Goal: Task Accomplishment & Management: Use online tool/utility

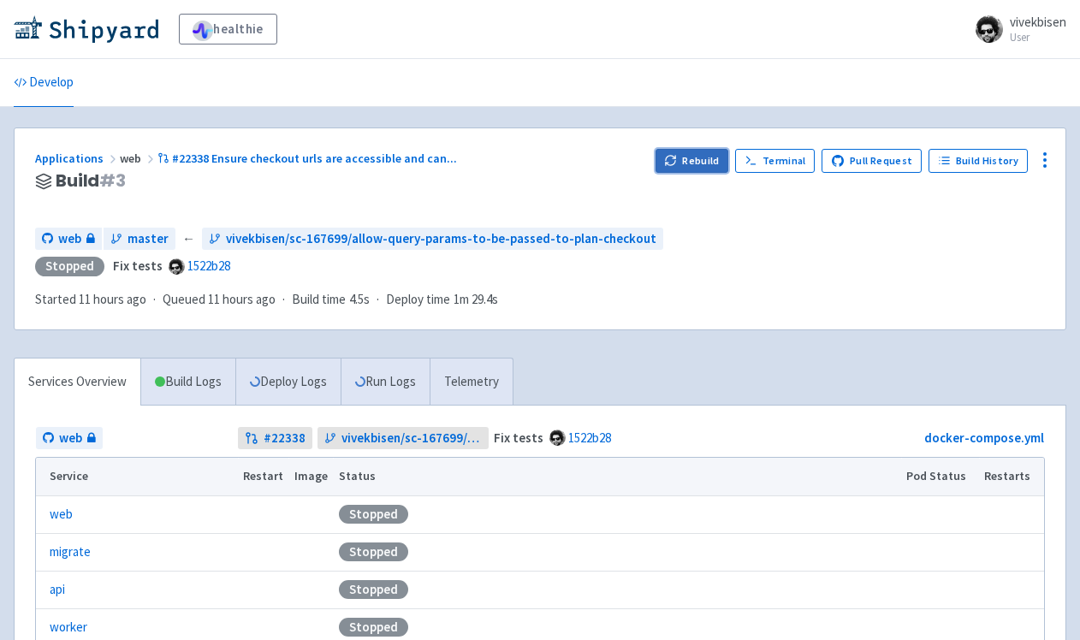
click at [697, 155] on button "Rebuild" at bounding box center [692, 161] width 74 height 24
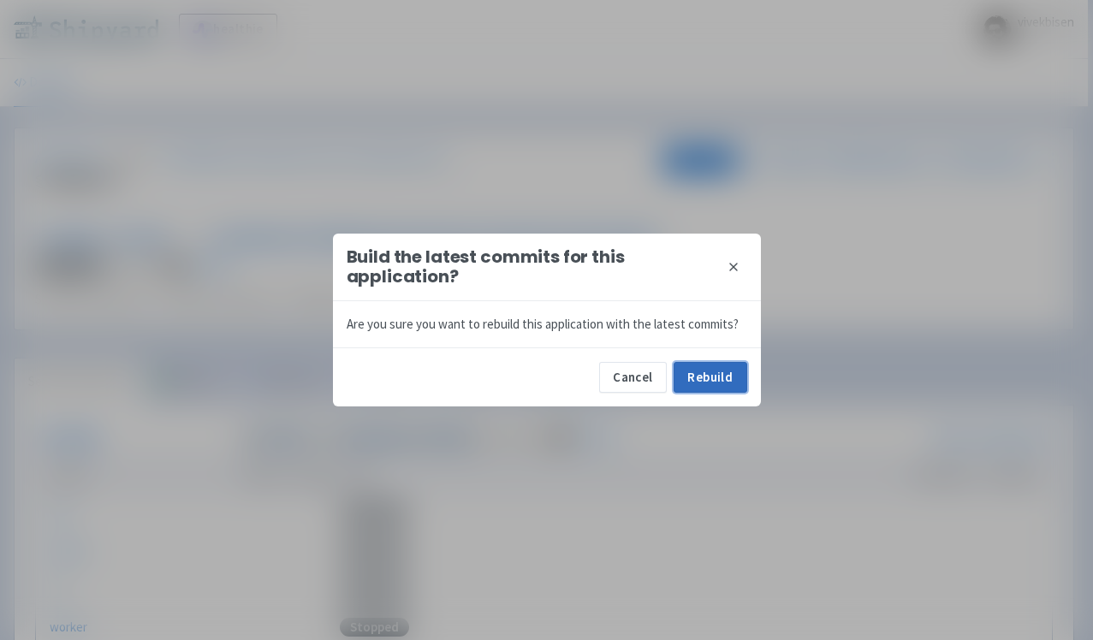
click at [680, 376] on button "Rebuild" at bounding box center [710, 377] width 74 height 31
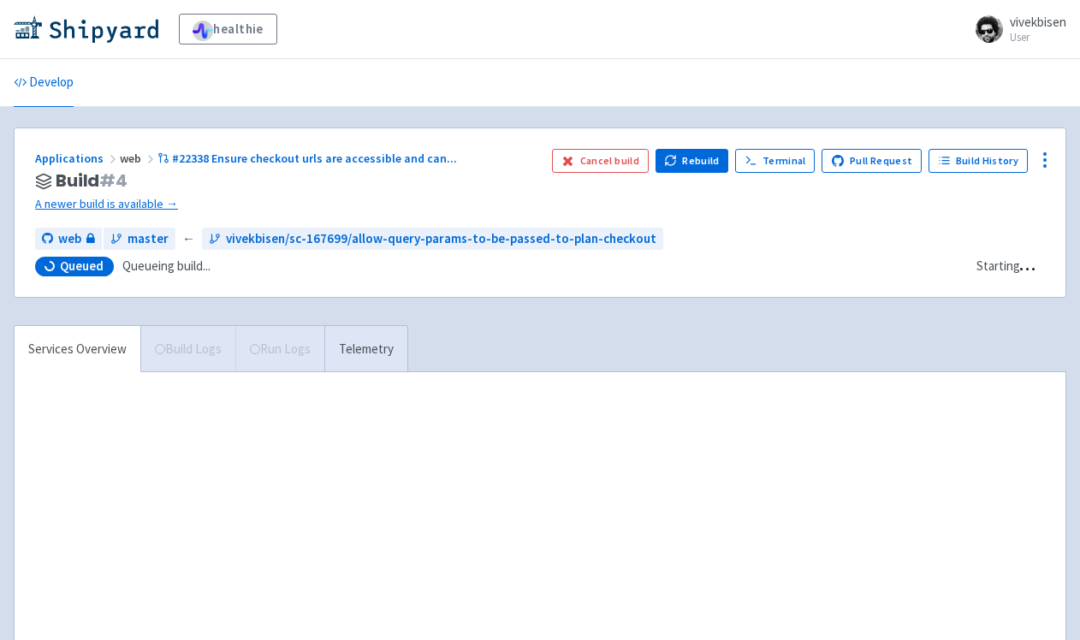
click at [786, 107] on div "healthie vivekbisen User Profile Sign out Develop" at bounding box center [540, 378] width 1080 height 756
